Goal: Check status: Check status

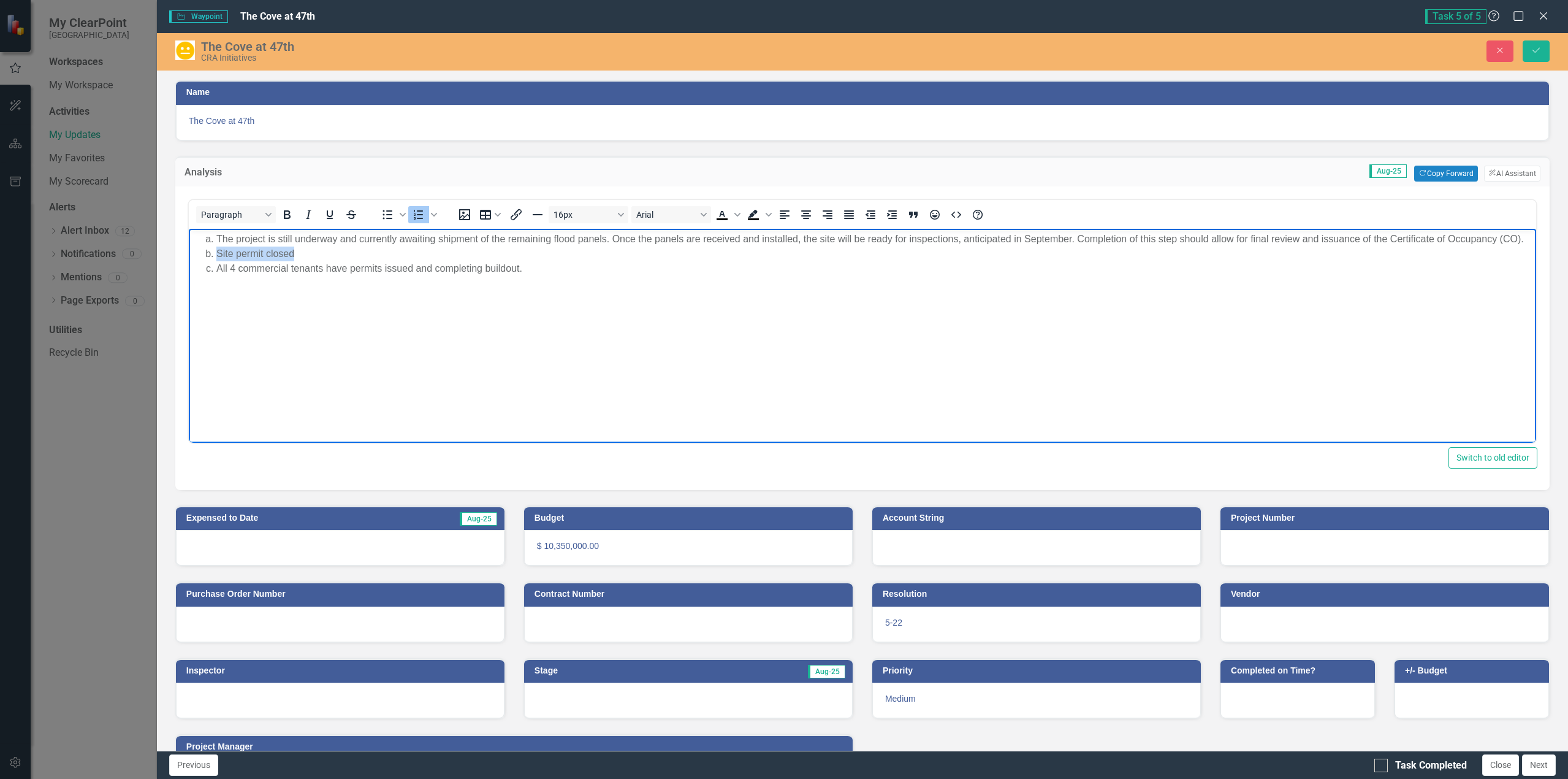
drag, startPoint x: 294, startPoint y: 251, endPoint x: 334, endPoint y: 481, distance: 233.5
click at [188, 252] on html "The project is still underway and currently awaiting shipment of the remaining …" at bounding box center [862, 320] width 1347 height 184
click at [217, 252] on li "All 4 commercial tenants have permits issued and completing buildout." at bounding box center [874, 253] width 1317 height 15
click at [219, 235] on li "The project is still underway and currently awaiting shipment of the remaining …" at bounding box center [874, 246] width 1317 height 29
click at [217, 237] on li "The project is still underway and currently awaiting shipment of the remaining …" at bounding box center [874, 246] width 1317 height 29
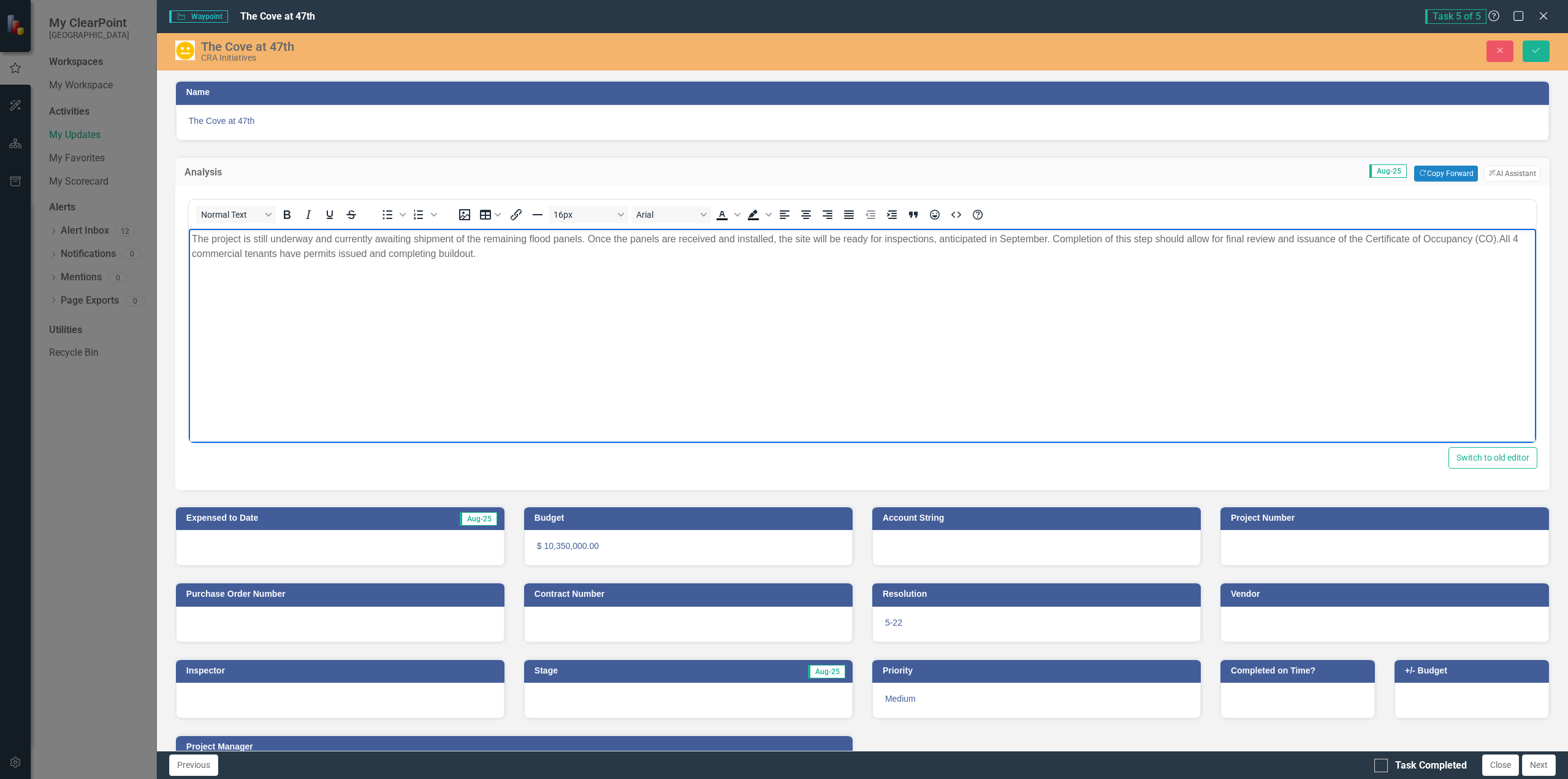
click at [518, 261] on body "The project is still underway and currently awaiting shipment of the remaining …" at bounding box center [862, 320] width 1347 height 184
click at [485, 251] on p "The project is still underway and currently awaiting shipment of the remaining …" at bounding box center [862, 246] width 1341 height 29
click at [389, 251] on p "The project is still underway and currently awaiting shipment of the remaining …" at bounding box center [862, 246] width 1341 height 29
click at [215, 230] on body "The project is still underway and currently awaiting shipment of the remaining …" at bounding box center [862, 320] width 1347 height 184
drag, startPoint x: 190, startPoint y: 240, endPoint x: 556, endPoint y: 252, distance: 366.2
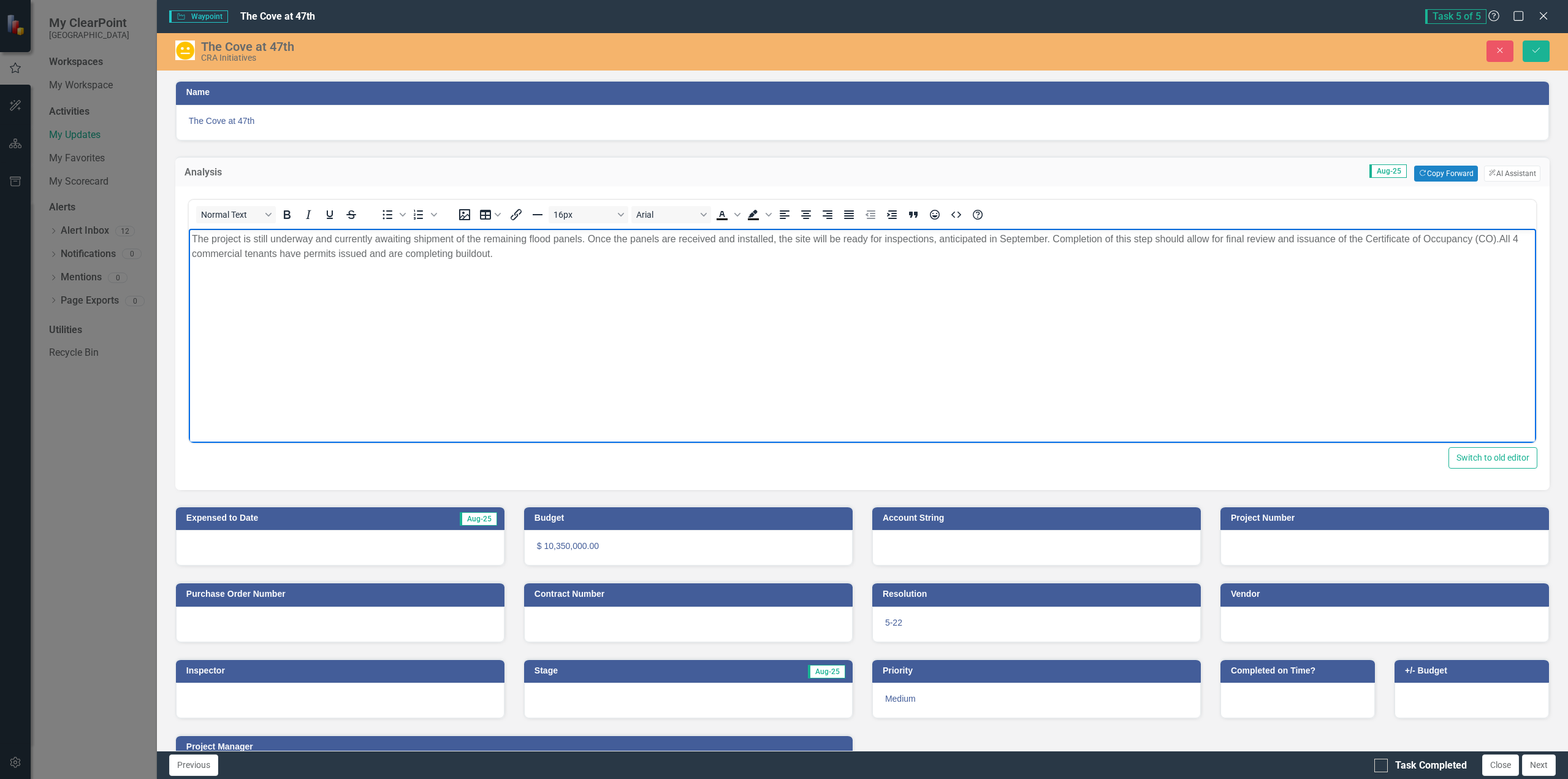
click at [556, 252] on body "The project is still underway and currently awaiting shipment of the remaining …" at bounding box center [862, 320] width 1347 height 184
copy p "The project is still underway and currently awaiting shipment of the remaining …"
click at [802, 255] on p "The project is still underway and is currently awaiting shipment of the remaini…" at bounding box center [862, 246] width 1341 height 29
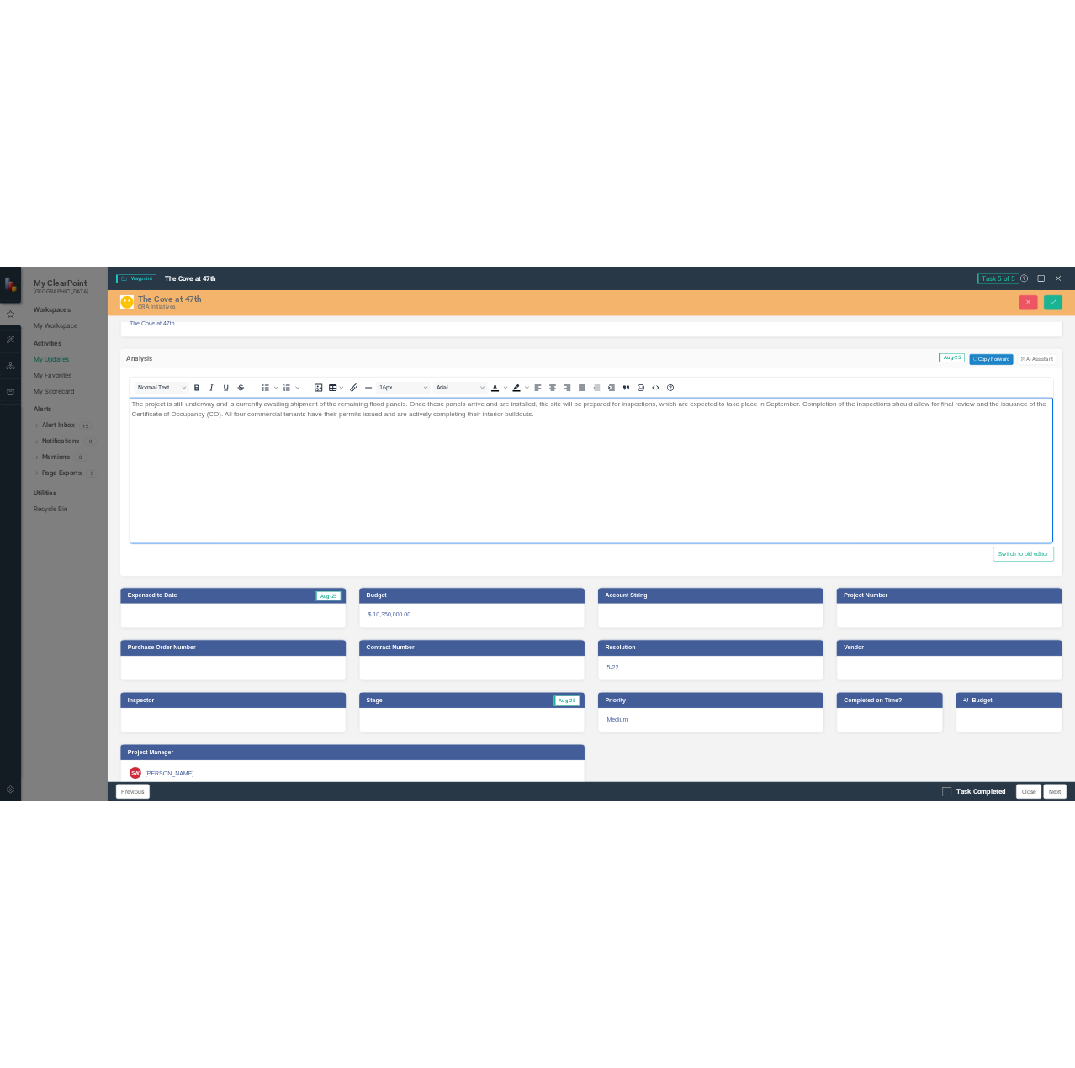
scroll to position [83, 0]
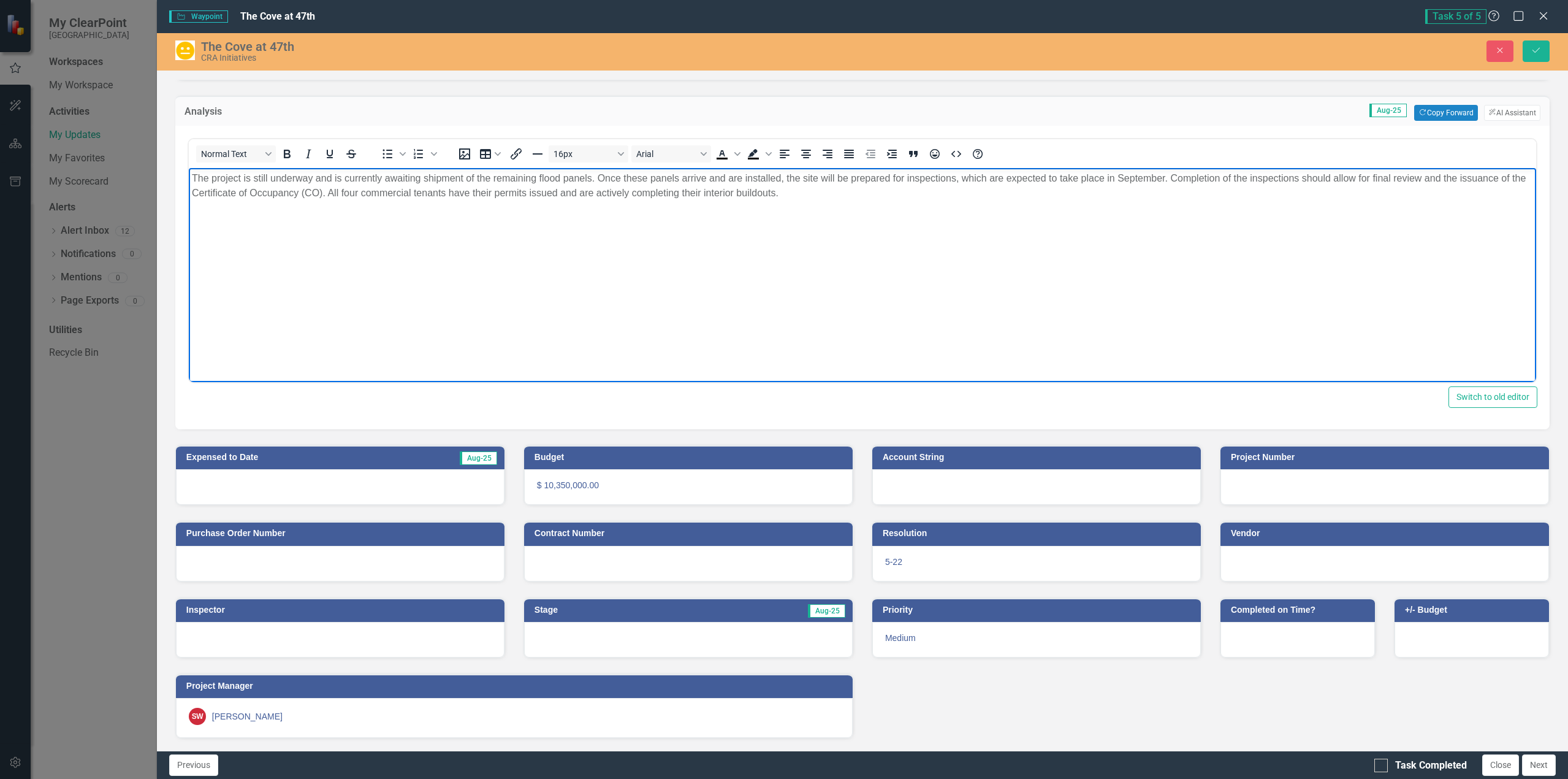
click at [333, 179] on p "The project is still underway and is currently awaiting shipment of the remaini…" at bounding box center [862, 185] width 1341 height 29
click at [763, 215] on body "The project is still underway and needs to meet dry [PERSON_NAME] currently awa…" at bounding box center [862, 260] width 1347 height 184
click at [281, 199] on body "The project is still underway and needs to meet dry [PERSON_NAME] currently awa…" at bounding box center [862, 260] width 1347 height 184
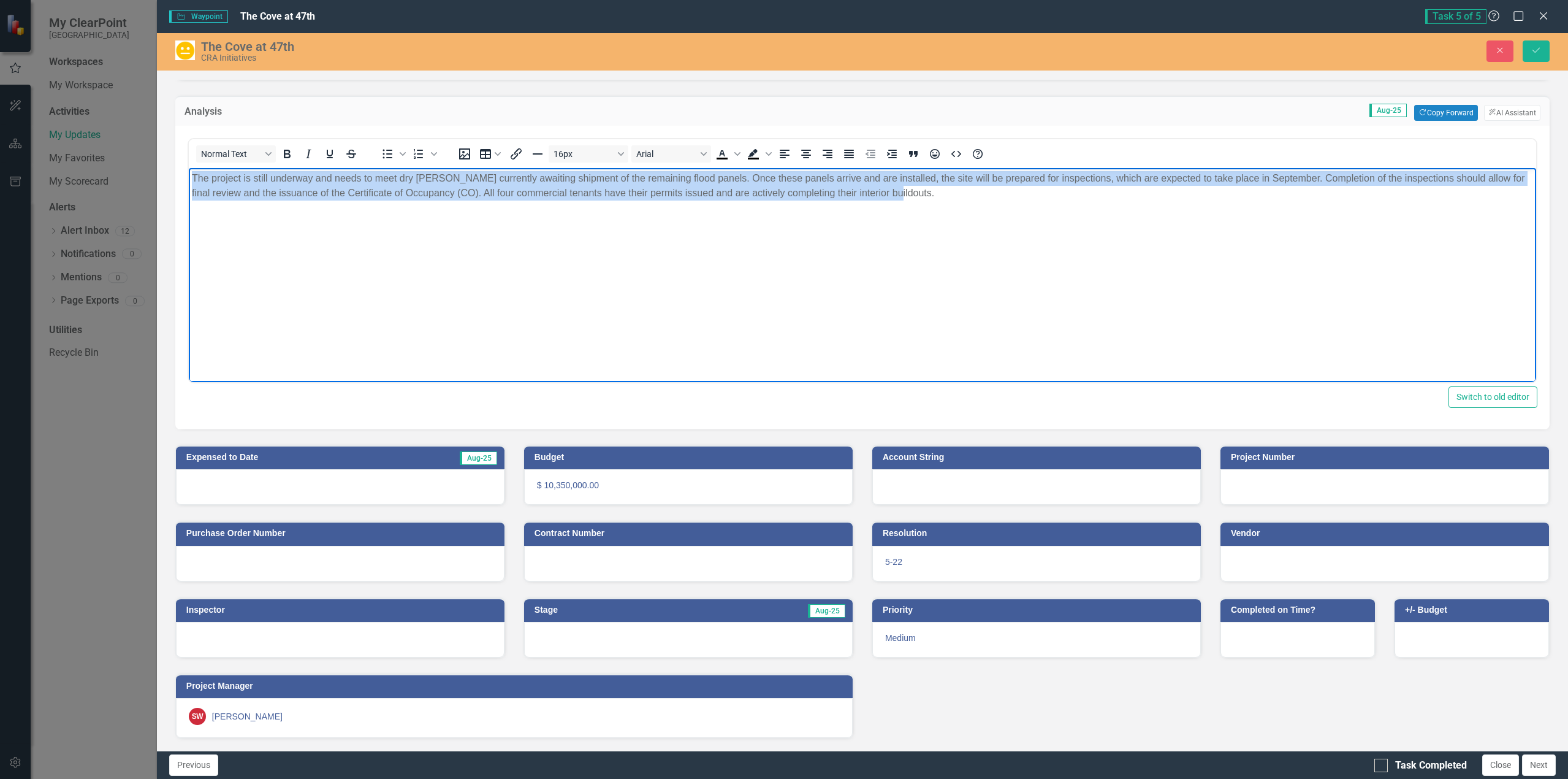
drag, startPoint x: 188, startPoint y: 179, endPoint x: 903, endPoint y: 195, distance: 715.2
click at [903, 195] on body "The project is still underway and needs to meet dry [PERSON_NAME] currently awa…" at bounding box center [862, 260] width 1347 height 184
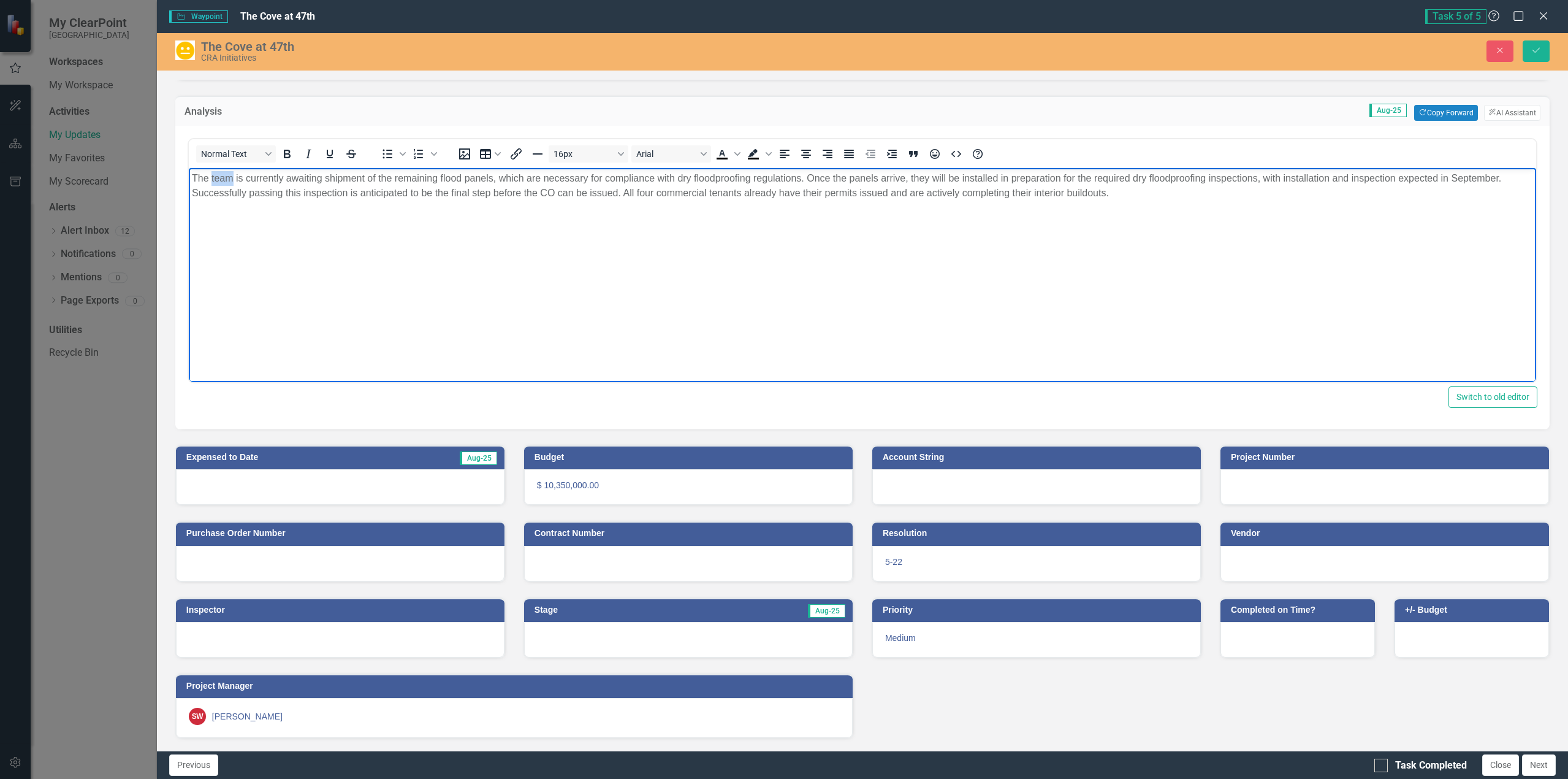
drag, startPoint x: 233, startPoint y: 176, endPoint x: 210, endPoint y: 176, distance: 23.0
click at [210, 176] on p "The team is currently awaiting shipment of the remaining flood panels, which ar…" at bounding box center [862, 185] width 1341 height 29
drag, startPoint x: 1040, startPoint y: 200, endPoint x: 1186, endPoint y: 200, distance: 146.0
click at [1042, 200] on body "The construction team is currently awaiting shipment of the remaining flood pan…" at bounding box center [862, 260] width 1347 height 184
click at [1190, 198] on p "The construction team is currently awaiting shipment of the remaining flood pan…" at bounding box center [862, 185] width 1341 height 29
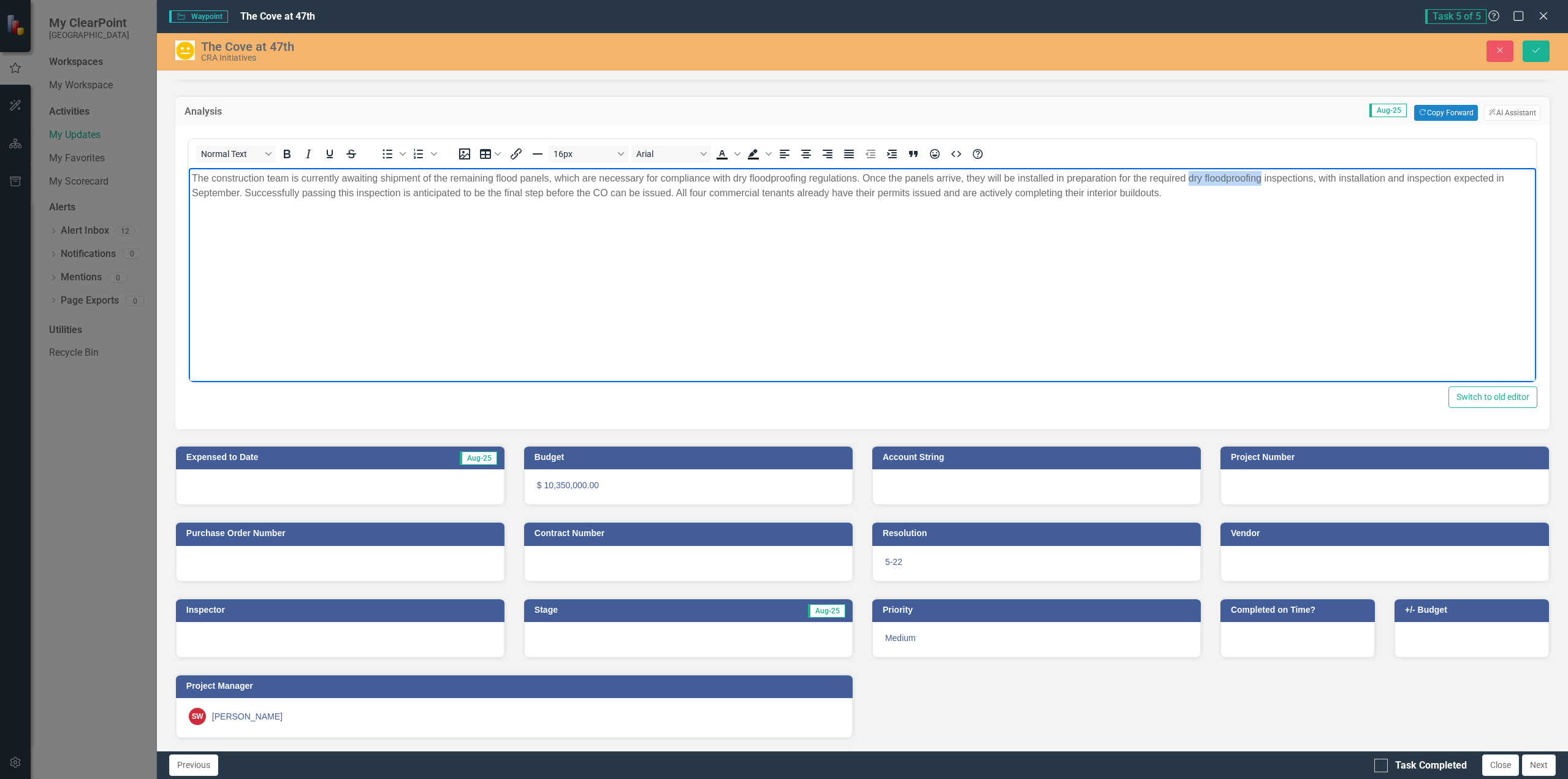
drag, startPoint x: 1261, startPoint y: 178, endPoint x: 1188, endPoint y: 183, distance: 73.2
click at [1188, 183] on p "The construction team is currently awaiting shipment of the remaining flood pan…" at bounding box center [862, 185] width 1341 height 29
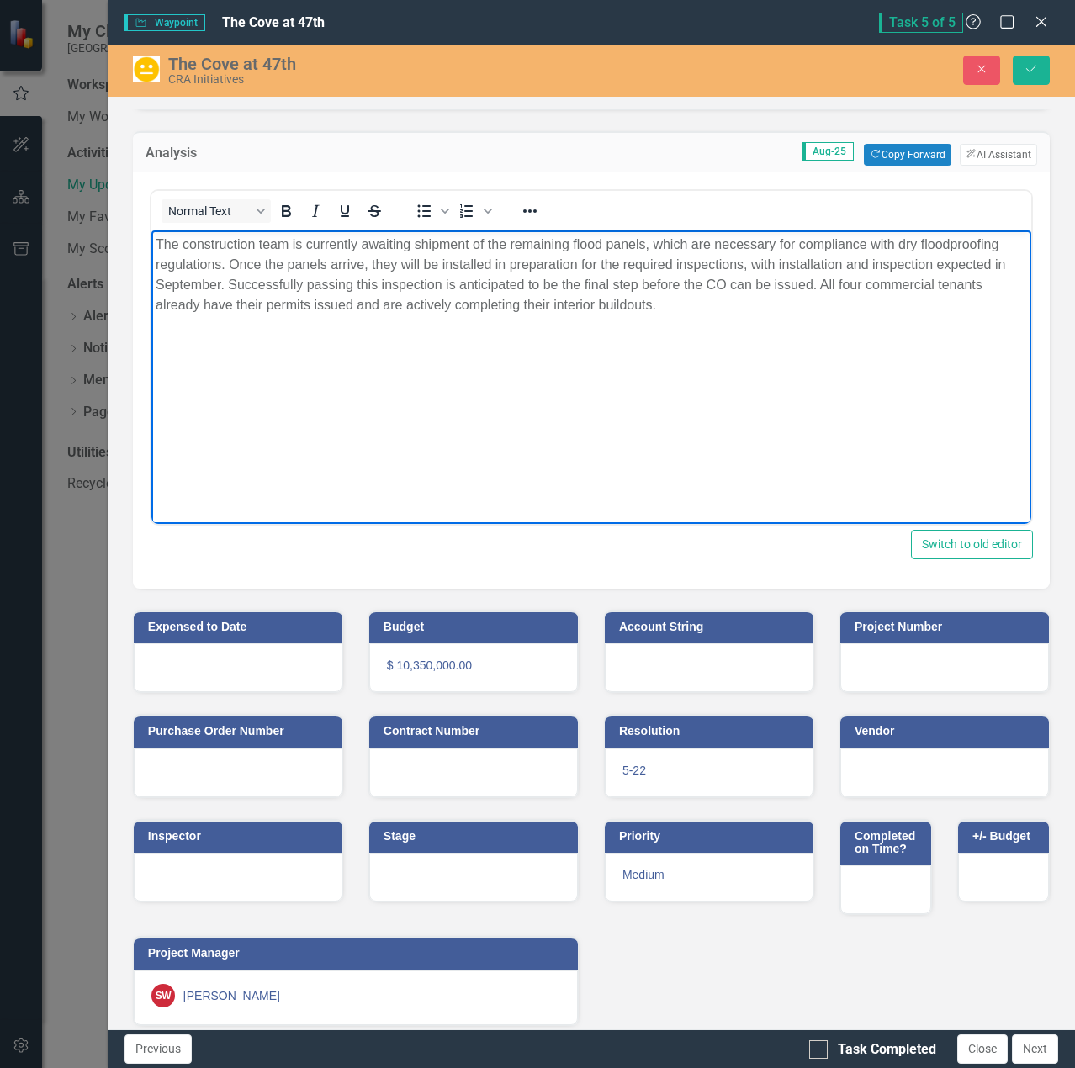
click at [687, 270] on p "The construction team is currently awaiting shipment of the remaining flood pan…" at bounding box center [590, 274] width 871 height 81
click at [304, 269] on p "The construction team is currently awaiting shipment of the remaining flood pan…" at bounding box center [590, 274] width 871 height 81
click at [372, 262] on p "The construction team is currently awaiting shipment of the remaining flood pan…" at bounding box center [590, 274] width 871 height 81
click at [370, 266] on p "The construction team is currently awaiting shipment of the remaining flood pan…" at bounding box center [590, 274] width 871 height 81
click at [228, 262] on p "The construction team is currently awaiting shipment of the remaining flood pan…" at bounding box center [590, 274] width 871 height 81
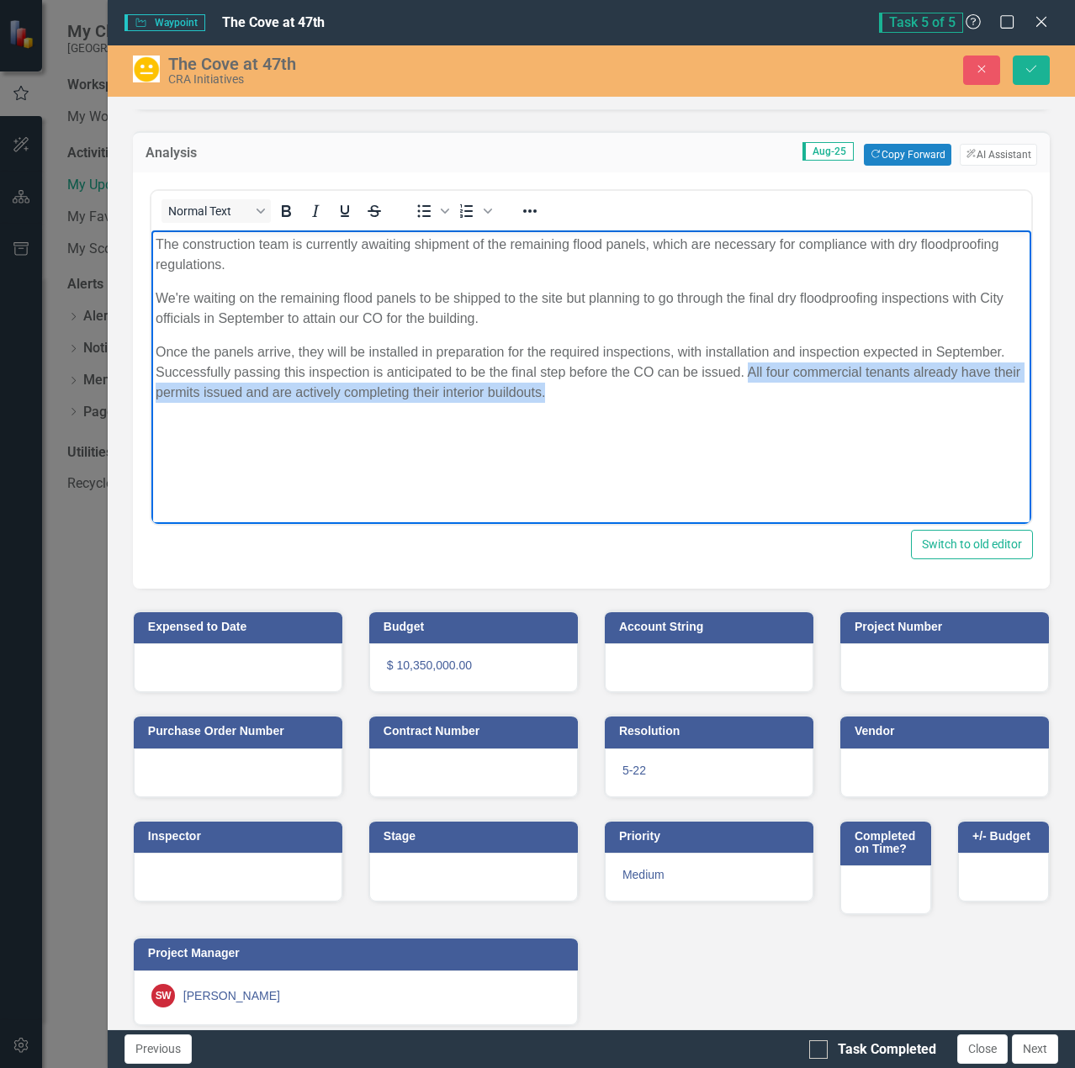
drag, startPoint x: 748, startPoint y: 368, endPoint x: 812, endPoint y: 399, distance: 71.1
click at [812, 399] on p "Once the panels arrive, they will be installed in preparation for the required …" at bounding box center [590, 371] width 871 height 61
copy p "All four commercial tenants already have their permits issued and are actively …"
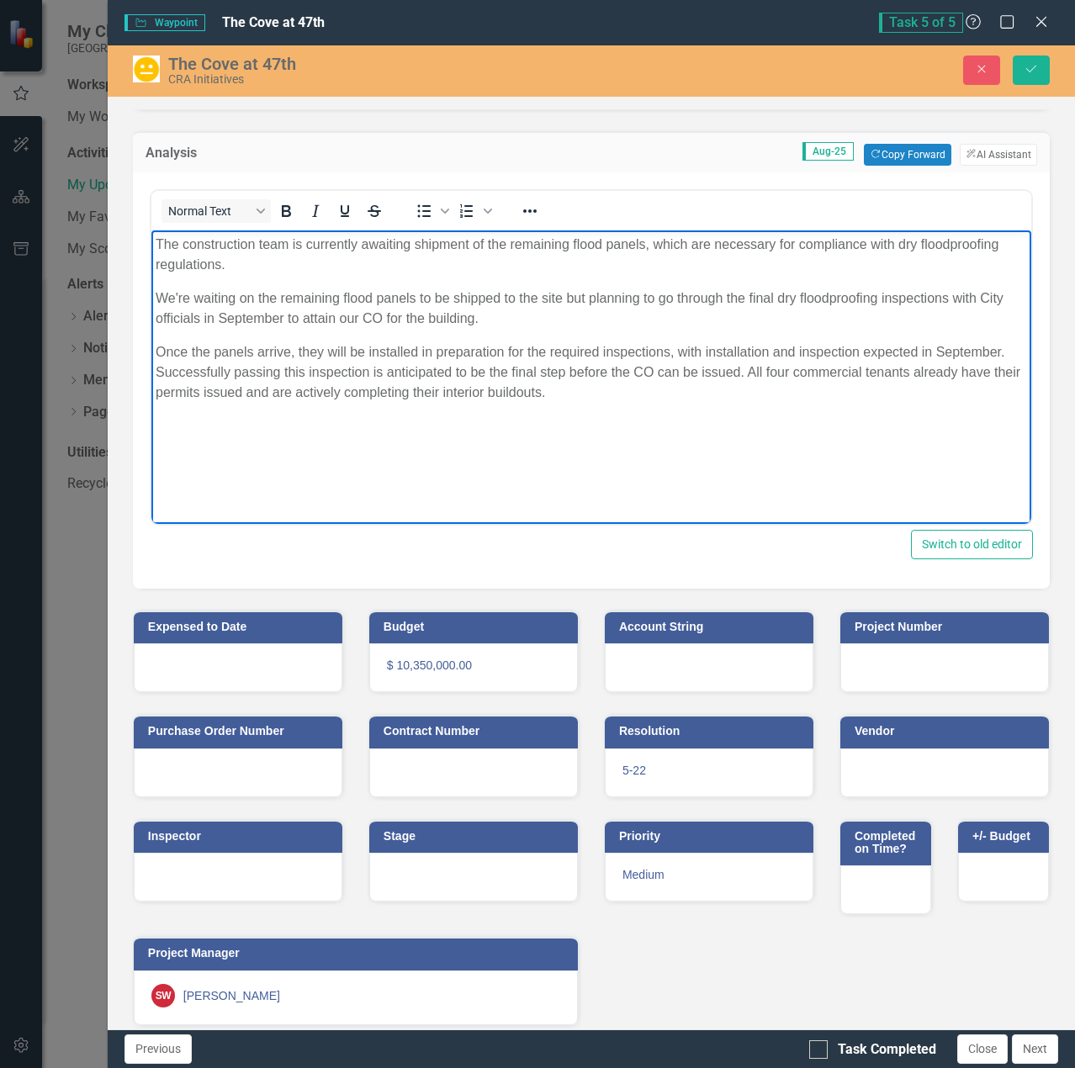
click at [482, 318] on p "We're waiting on the remaining flood panels to be shipped to the site but plann…" at bounding box center [590, 308] width 871 height 40
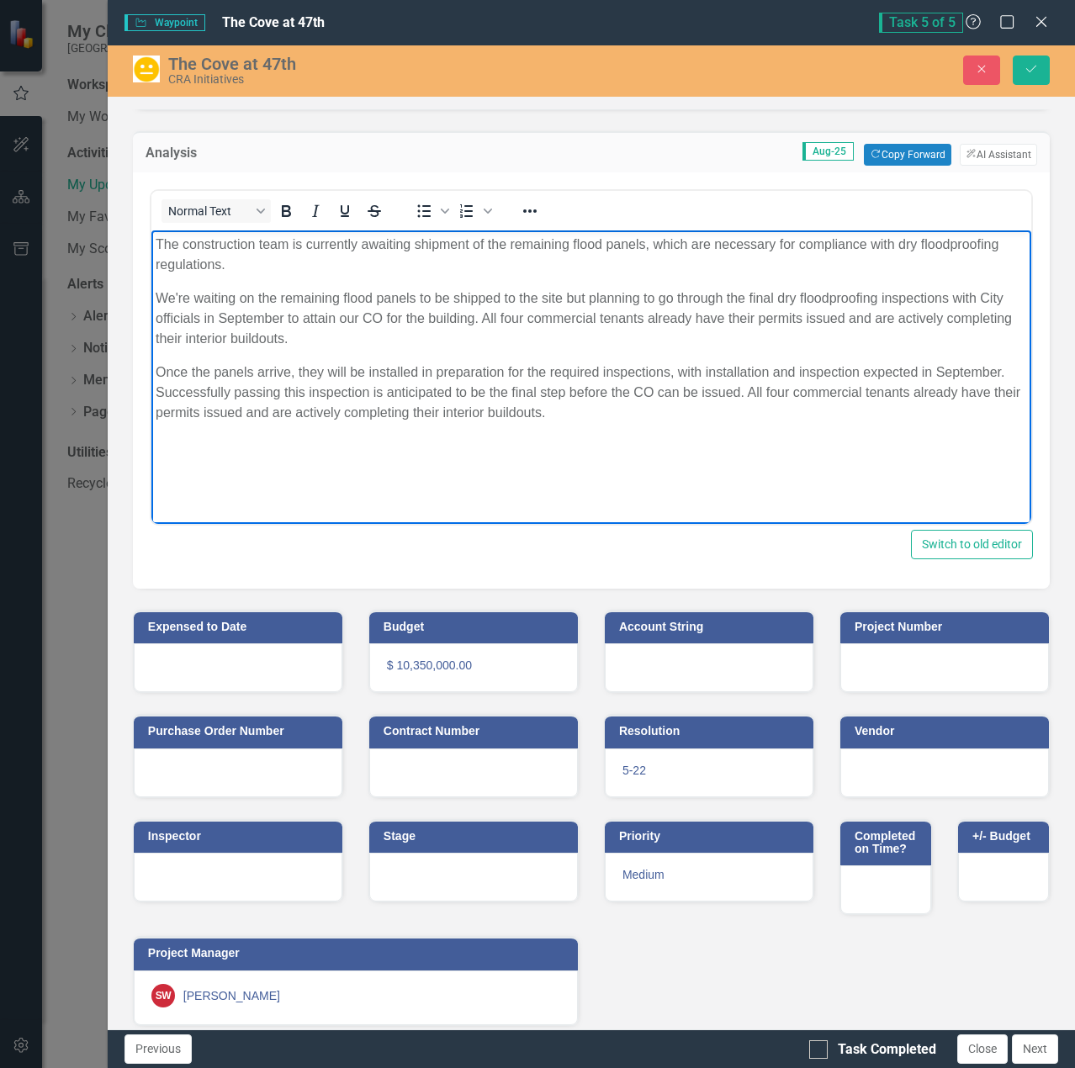
click at [154, 292] on body "The construction team is currently awaiting shipment of the remaining flood pan…" at bounding box center [591, 356] width 880 height 252
drag, startPoint x: 581, startPoint y: 298, endPoint x: 155, endPoint y: 293, distance: 426.3
click at [155, 293] on p "We're waiting on the remaining flood panels to be shipped to the site but plann…" at bounding box center [590, 318] width 871 height 61
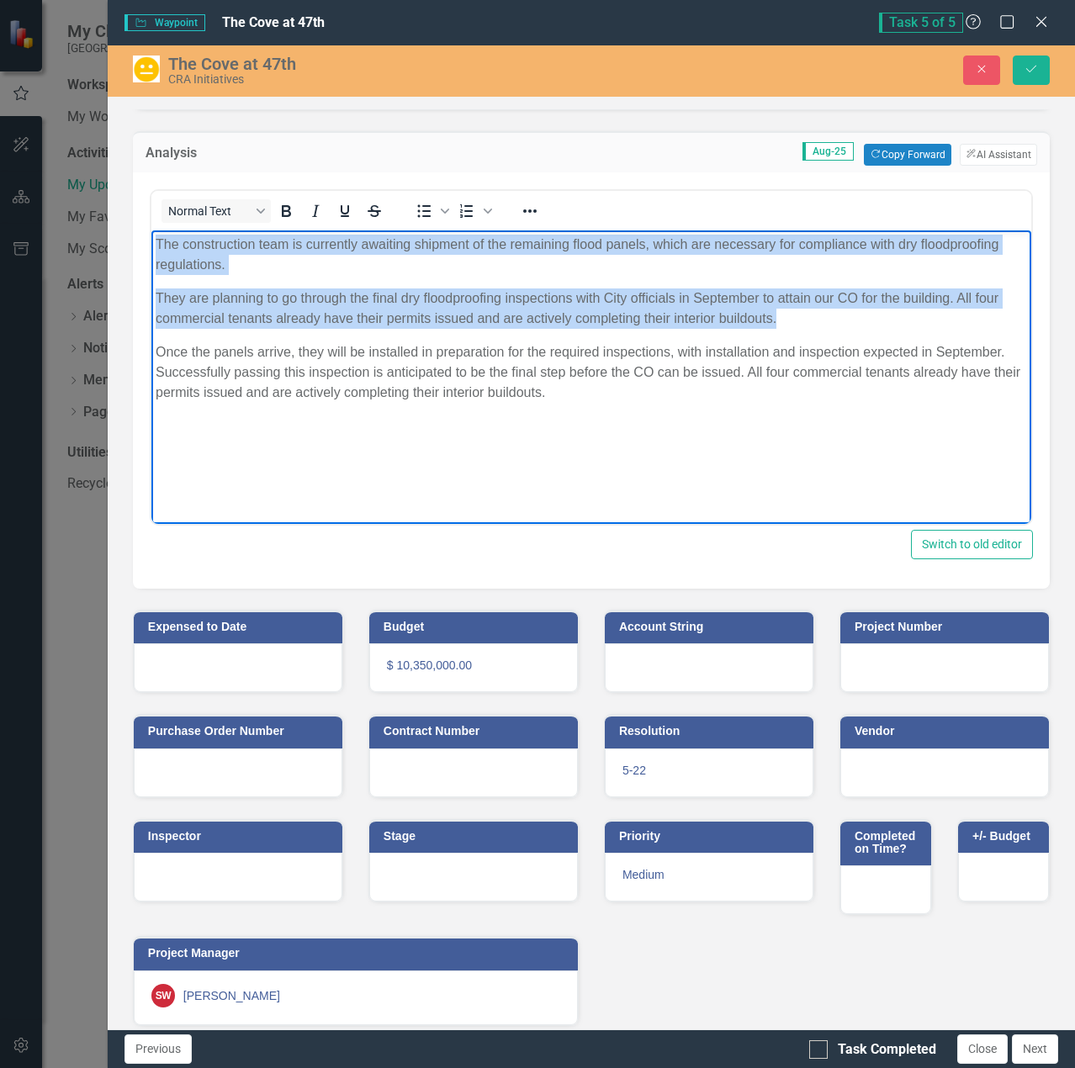
drag, startPoint x: 157, startPoint y: 241, endPoint x: 794, endPoint y: 319, distance: 641.2
click at [794, 319] on body "The construction team is currently awaiting shipment of the remaining flood pan…" at bounding box center [591, 356] width 880 height 252
copy body "The construction team is currently awaiting shipment of the remaining flood pan…"
click at [161, 249] on p "The construction team is currently awaiting shipment of the remaining flood pan…" at bounding box center [590, 254] width 871 height 40
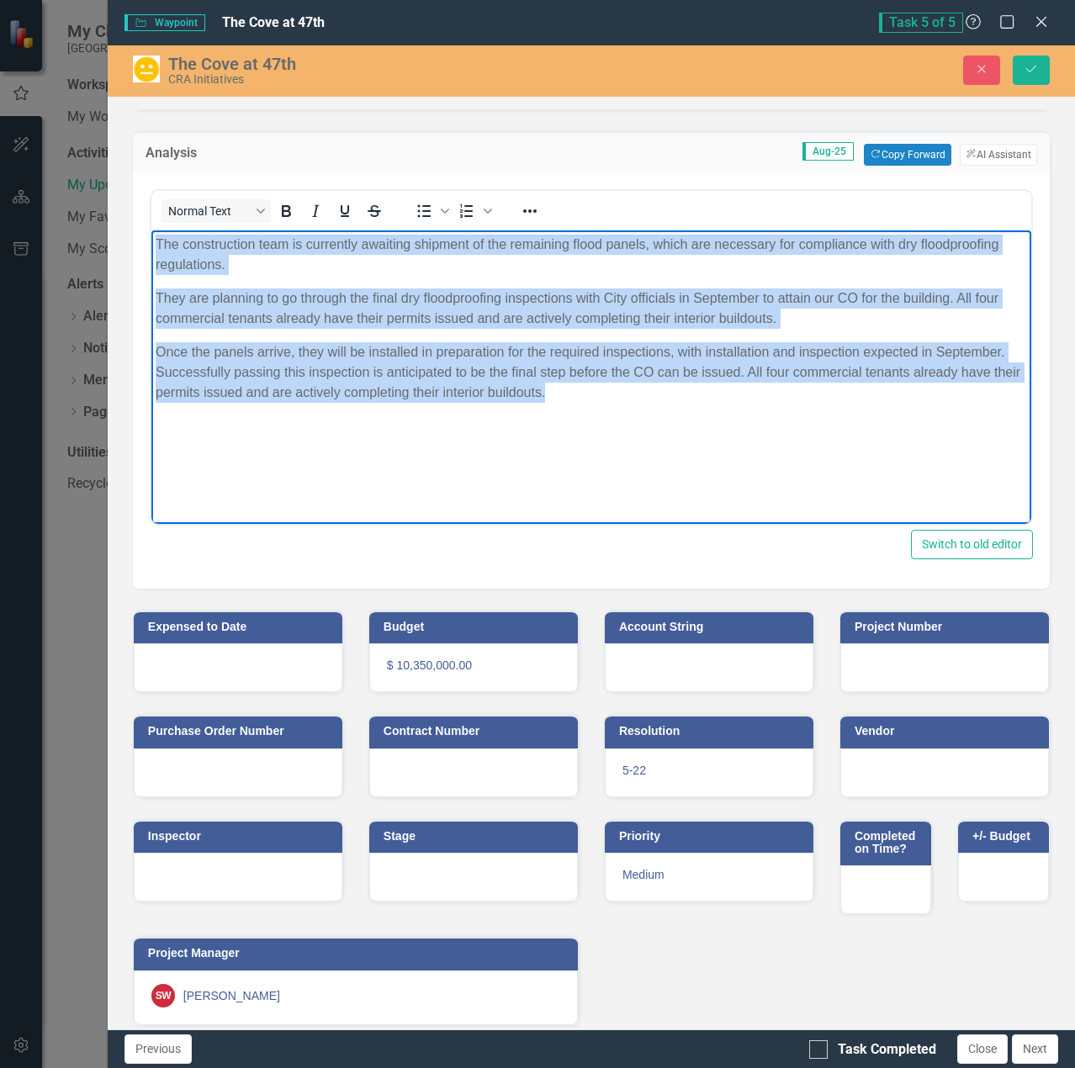
drag, startPoint x: 155, startPoint y: 244, endPoint x: 680, endPoint y: 408, distance: 550.5
click at [680, 408] on body "The construction team is currently awaiting shipment of the remaining flood pan…" at bounding box center [591, 356] width 880 height 252
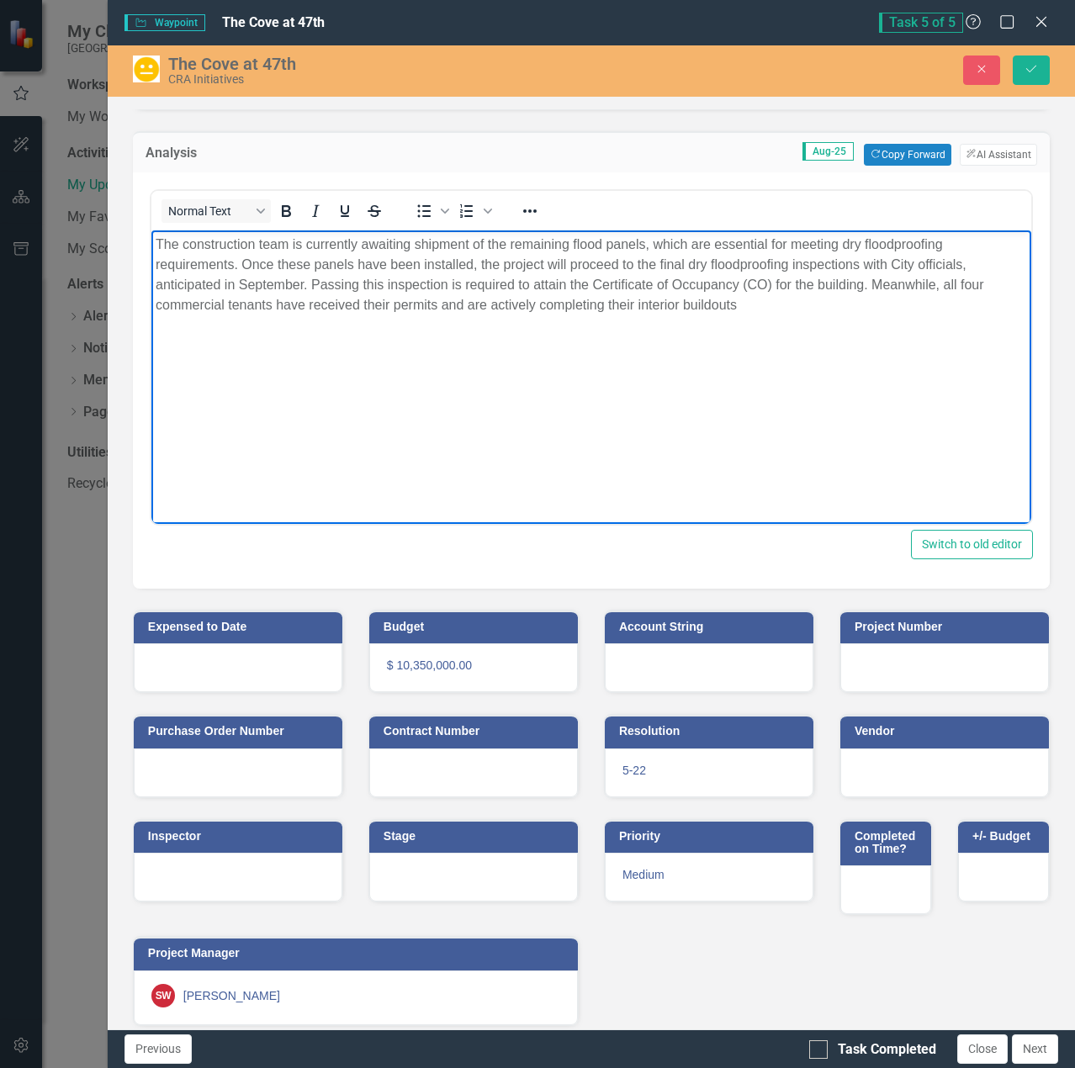
click at [347, 384] on body "The construction team is currently awaiting shipment of the remaining flood pan…" at bounding box center [591, 356] width 880 height 252
drag, startPoint x: 769, startPoint y: 243, endPoint x: 711, endPoint y: 247, distance: 57.3
click at [711, 247] on p "The construction team is currently awaiting shipment of the remaining flood pan…" at bounding box center [590, 274] width 871 height 81
drag, startPoint x: 827, startPoint y: 242, endPoint x: 761, endPoint y: 245, distance: 65.6
click at [761, 245] on p "The construction team is currently awaiting shipment of the remaining flood pan…" at bounding box center [590, 274] width 871 height 81
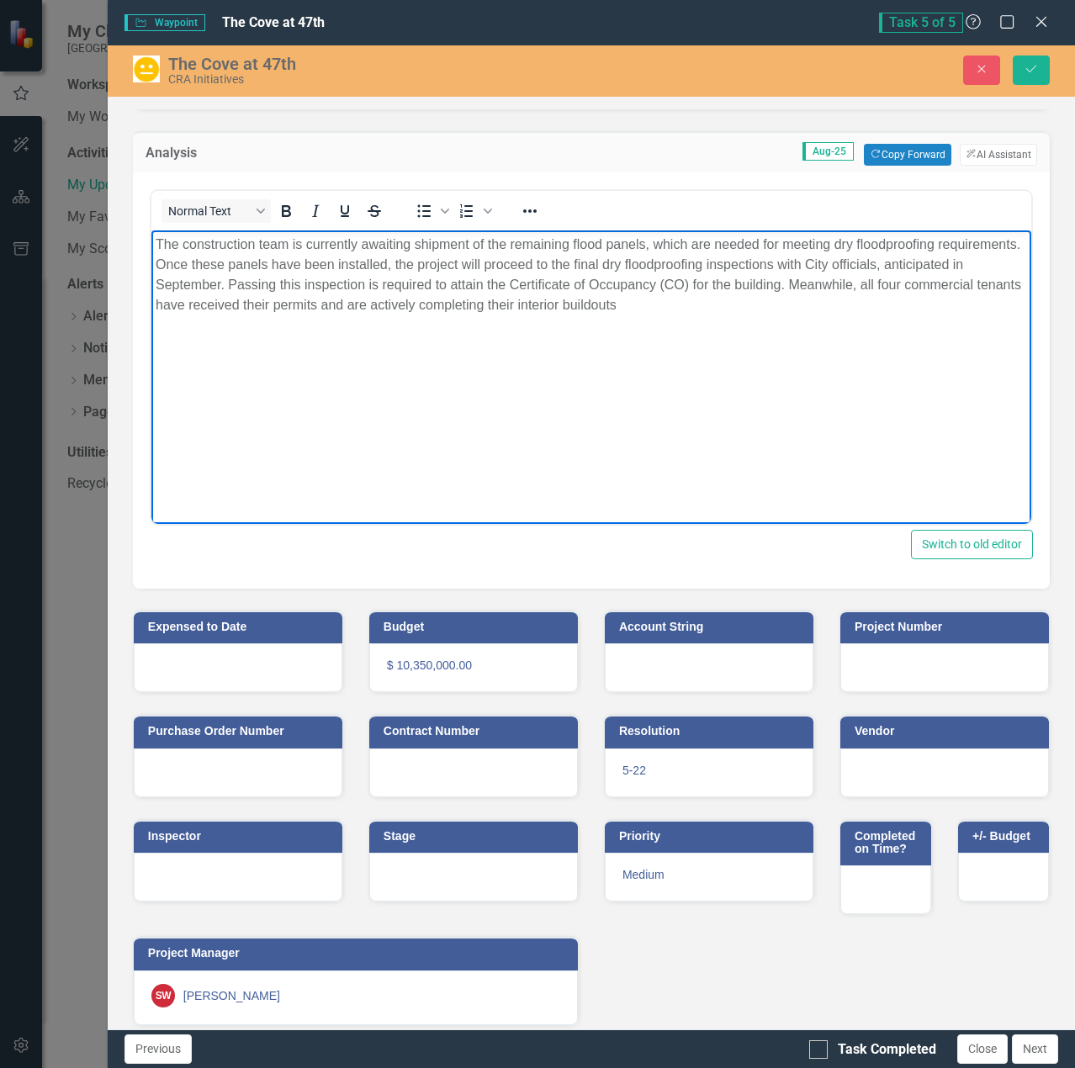
click at [344, 260] on p "The construction team is currently awaiting shipment of the remaining flood pan…" at bounding box center [590, 274] width 871 height 81
click at [760, 306] on p "The construction team is currently awaiting shipment of the remaining flood pan…" at bounding box center [590, 274] width 871 height 81
drag, startPoint x: 958, startPoint y: 283, endPoint x: 873, endPoint y: 286, distance: 85.0
click at [873, 286] on p "The construction team is currently awaiting shipment of the remaining flood pan…" at bounding box center [590, 274] width 871 height 81
click at [674, 313] on p "The construction team is currently awaiting shipment of the remaining flood pan…" at bounding box center [590, 274] width 871 height 81
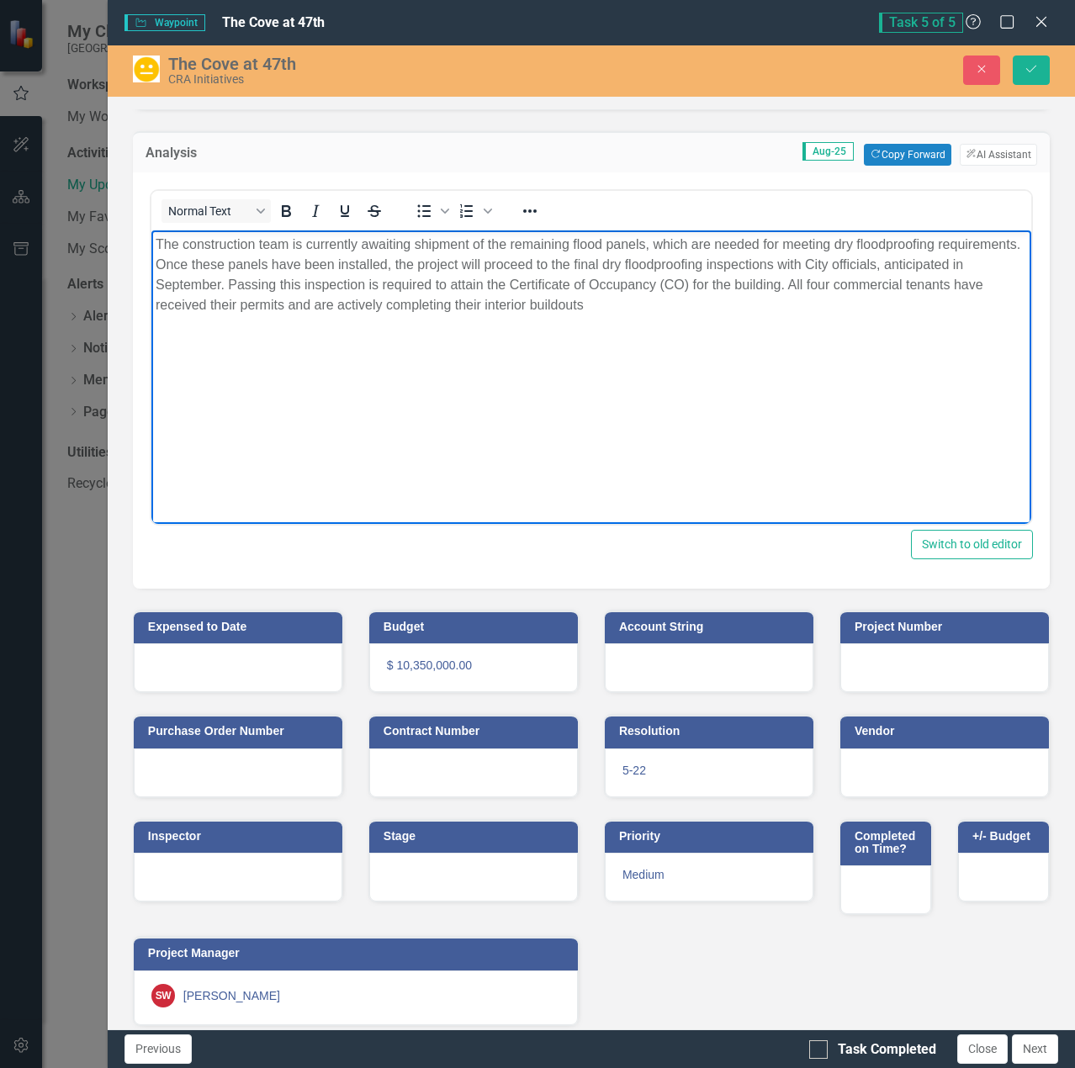
click at [488, 288] on p "The construction team is currently awaiting shipment of the remaining flood pan…" at bounding box center [590, 274] width 871 height 81
click at [682, 309] on p "The construction team is currently awaiting shipment of the remaining flood pan…" at bounding box center [590, 274] width 871 height 81
click at [684, 307] on p "The construction team is currently awaiting shipment of the remaining flood pan…" at bounding box center [590, 274] width 871 height 81
click at [314, 291] on p "The construction team is currently awaiting shipment of the remaining flood pan…" at bounding box center [590, 274] width 871 height 81
click at [960, 267] on p "The construction team is currently awaiting shipment of the remaining flood pan…" at bounding box center [590, 274] width 871 height 81
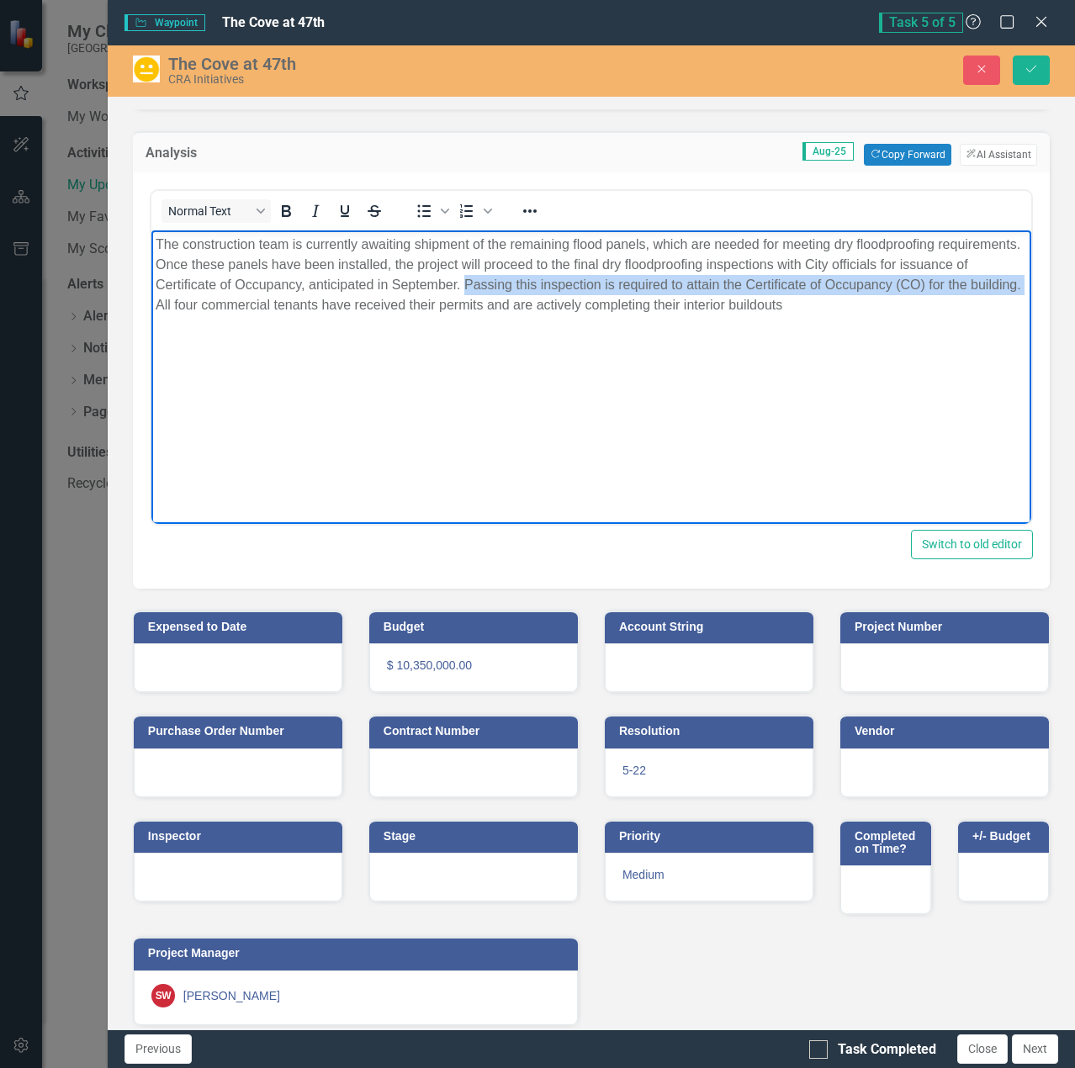
drag, startPoint x: 537, startPoint y: 283, endPoint x: 251, endPoint y: 336, distance: 290.6
click at [251, 336] on body "The construction team is currently awaiting shipment of the remaining flood pan…" at bounding box center [591, 356] width 880 height 252
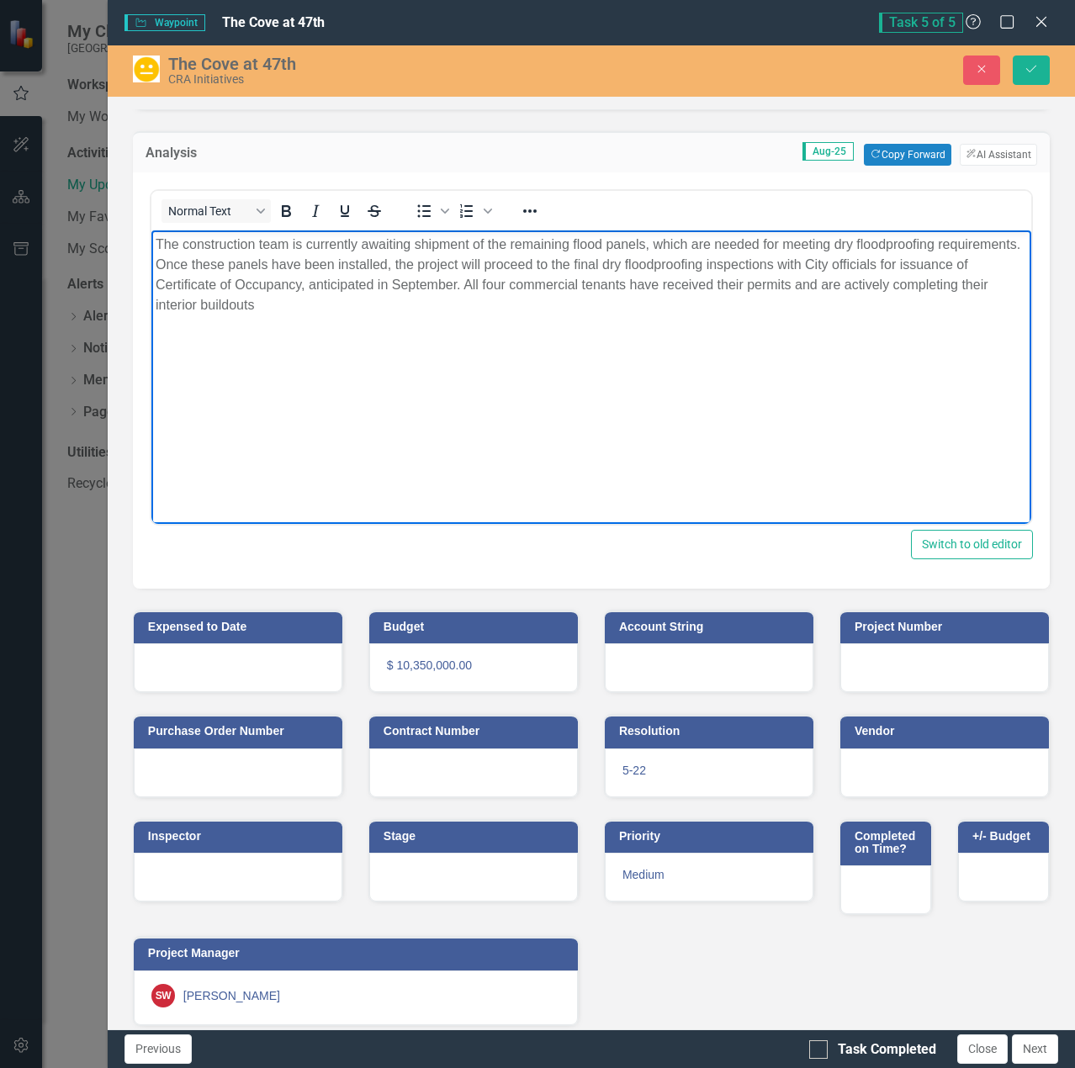
click at [534, 283] on p "The construction team is currently awaiting shipment of the remaining flood pan…" at bounding box center [590, 274] width 871 height 81
click at [388, 304] on p "The construction team is currently awaiting shipment of the remaining flood pan…" at bounding box center [590, 274] width 871 height 81
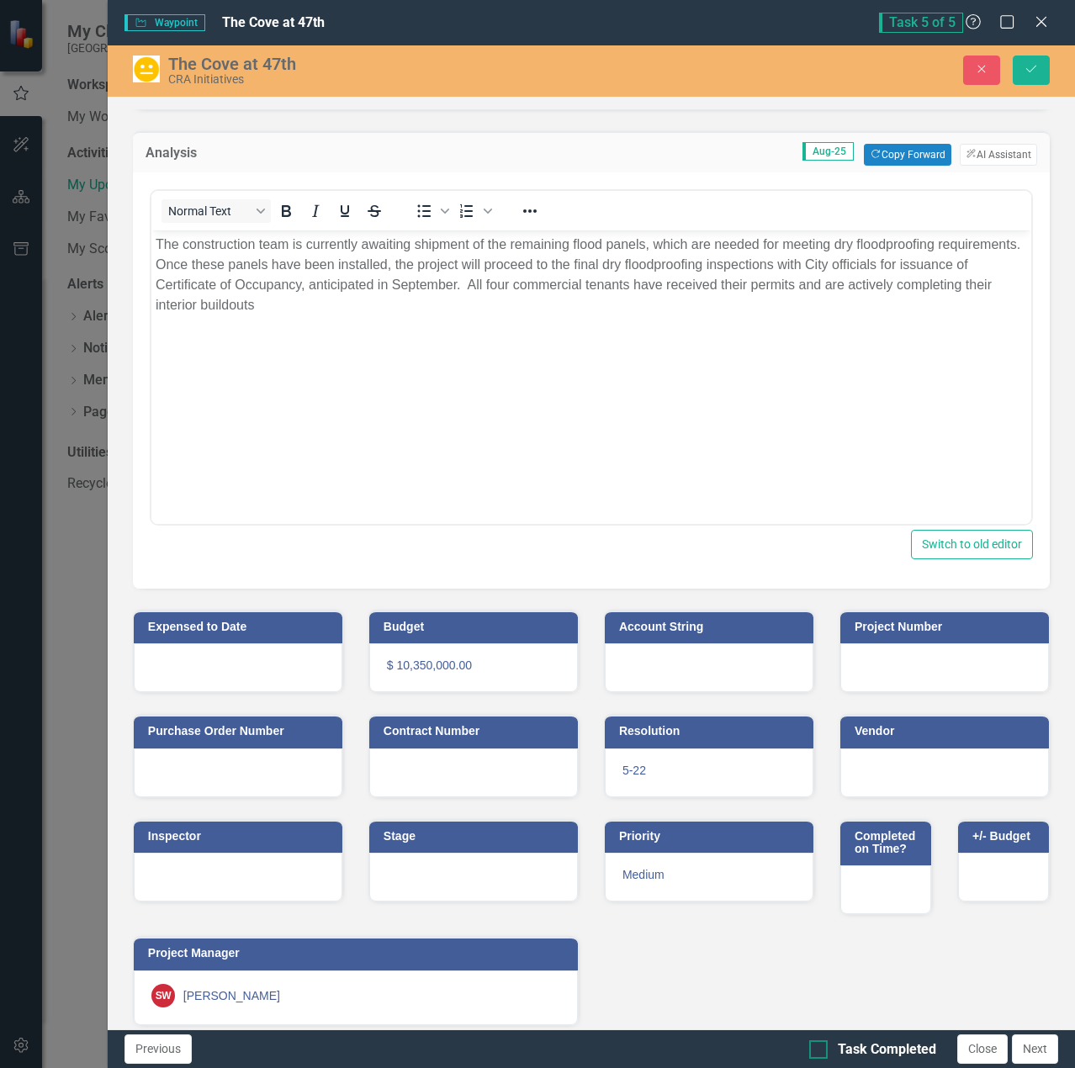
click at [819, 1045] on input "Task Completed" at bounding box center [814, 1045] width 11 height 11
checkbox input "true"
